Goal: Task Accomplishment & Management: Manage account settings

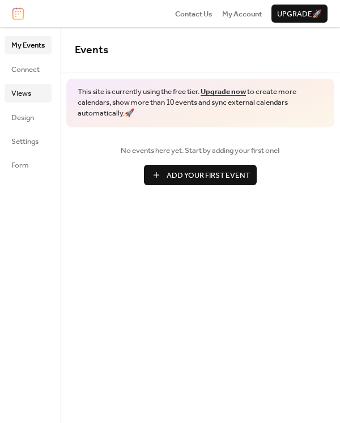
click at [31, 90] on span "Views" at bounding box center [21, 93] width 20 height 11
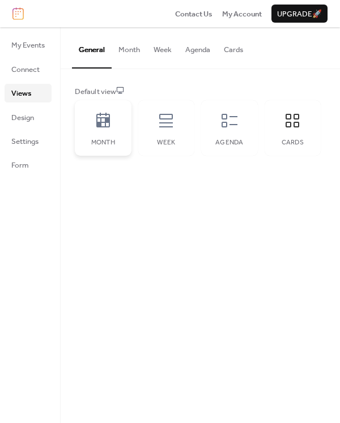
click at [106, 128] on icon at bounding box center [103, 121] width 18 height 18
click at [11, 118] on span "Design" at bounding box center [22, 117] width 23 height 11
